Goal: Find specific page/section: Find specific page/section

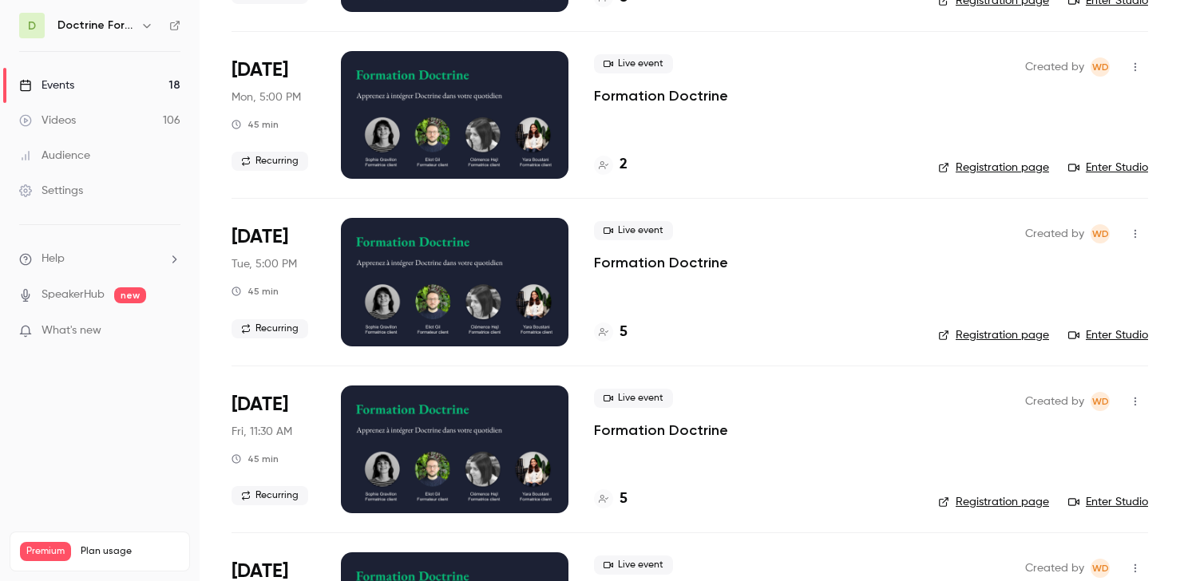
scroll to position [265, 0]
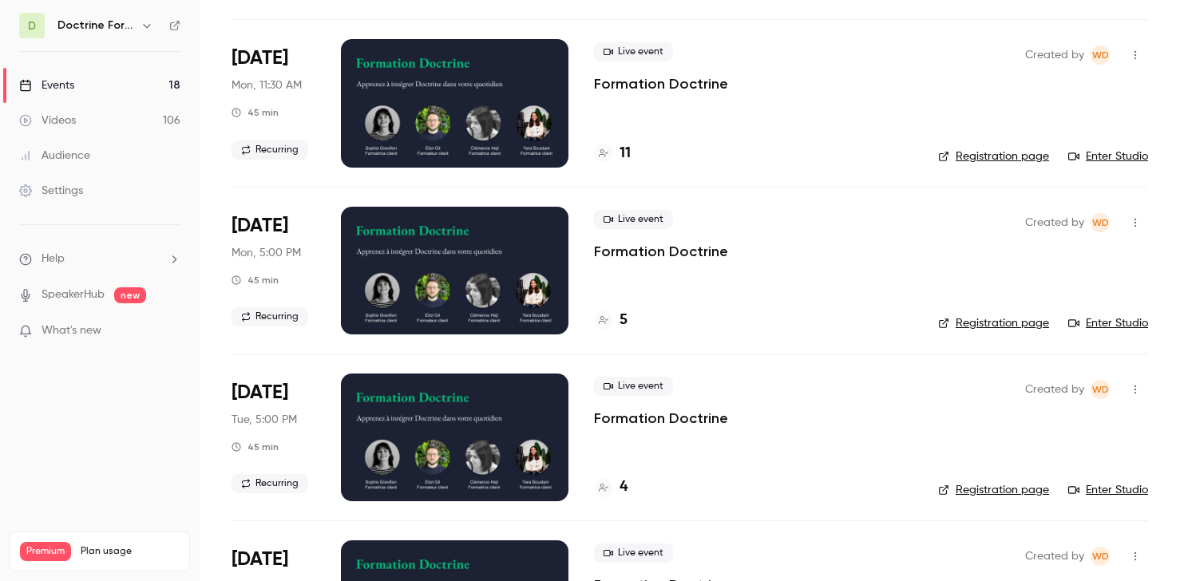
click at [107, 32] on h6 "Doctrine Formation Avocats" at bounding box center [95, 26] width 77 height 16
click at [130, 31] on h6 "Doctrine Formation Avocats" at bounding box center [95, 26] width 77 height 16
click at [138, 29] on button "button" at bounding box center [146, 25] width 19 height 19
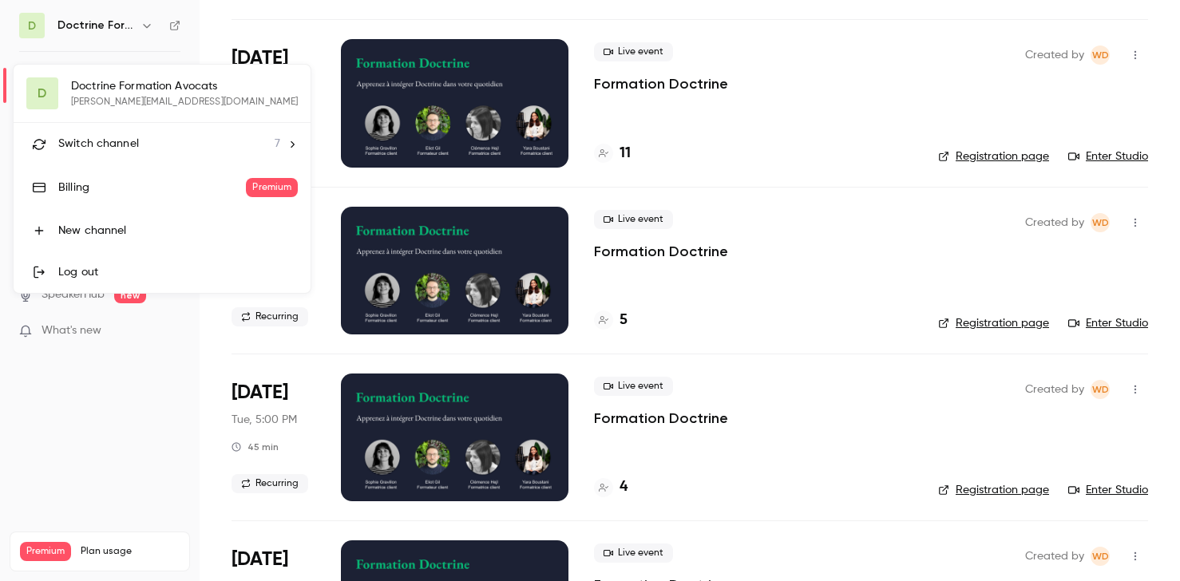
click at [110, 153] on li "Switch channel 7" at bounding box center [162, 144] width 297 height 42
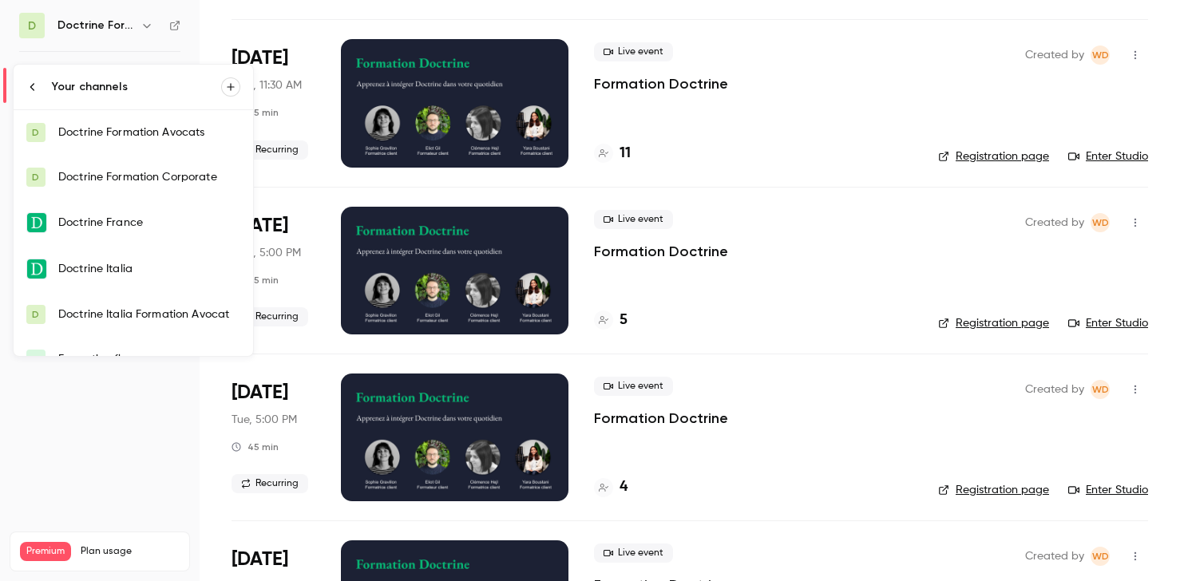
click at [140, 221] on div "Doctrine France" at bounding box center [149, 223] width 182 height 16
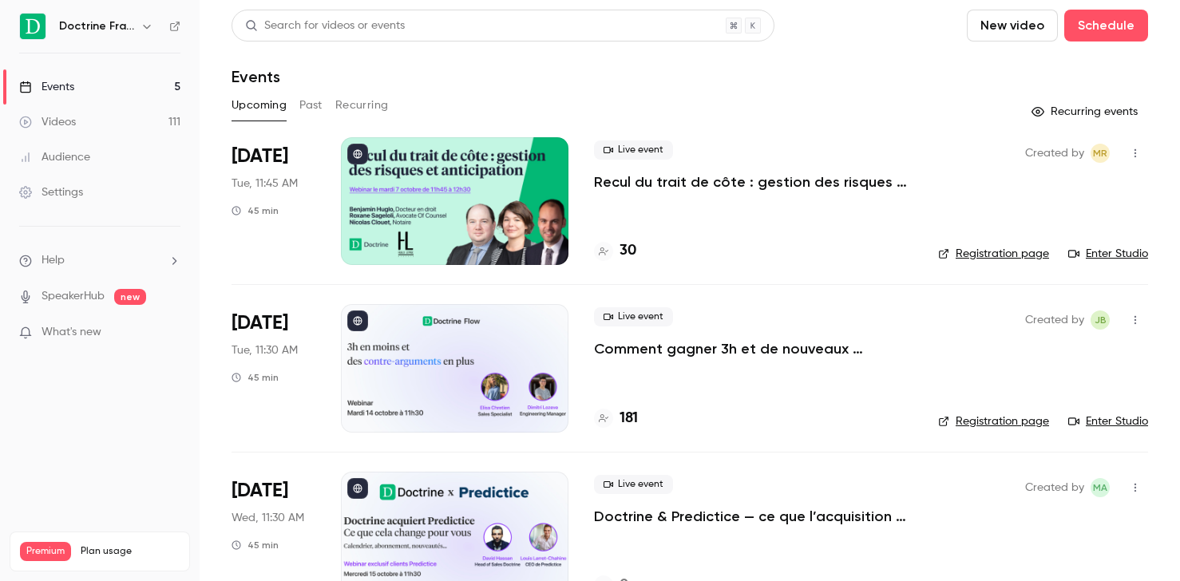
click at [535, 151] on div at bounding box center [455, 201] width 228 height 128
